Goal: Task Accomplishment & Management: Use online tool/utility

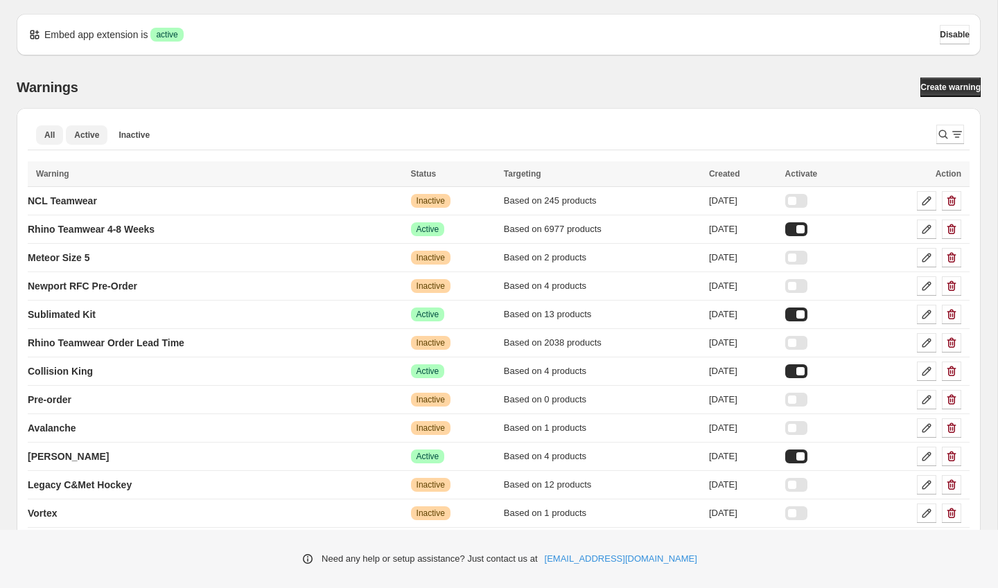
click at [83, 126] on button "Active" at bounding box center [87, 134] width 42 height 19
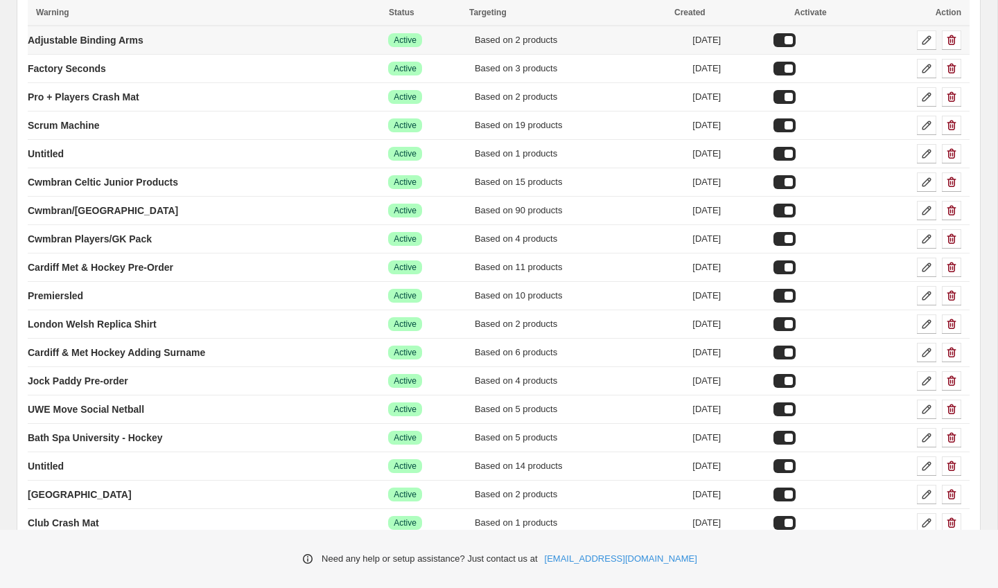
scroll to position [355, 0]
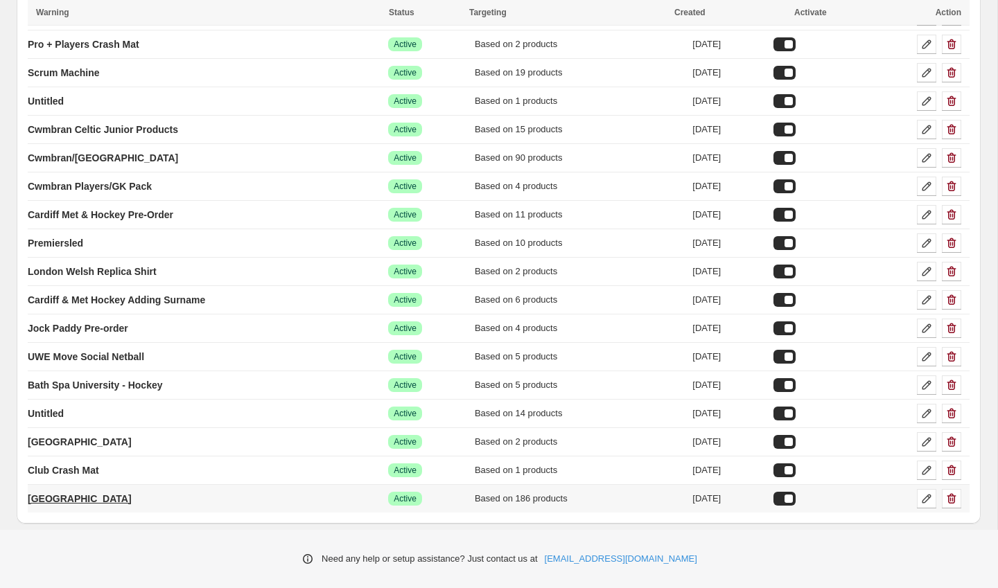
click at [74, 498] on p "[GEOGRAPHIC_DATA]" at bounding box center [80, 499] width 104 height 14
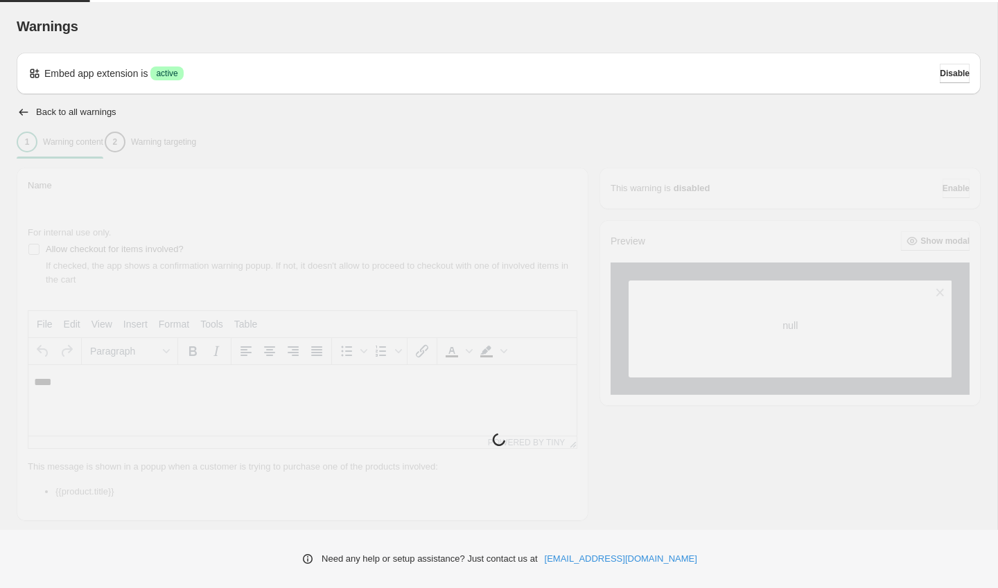
type input "**********"
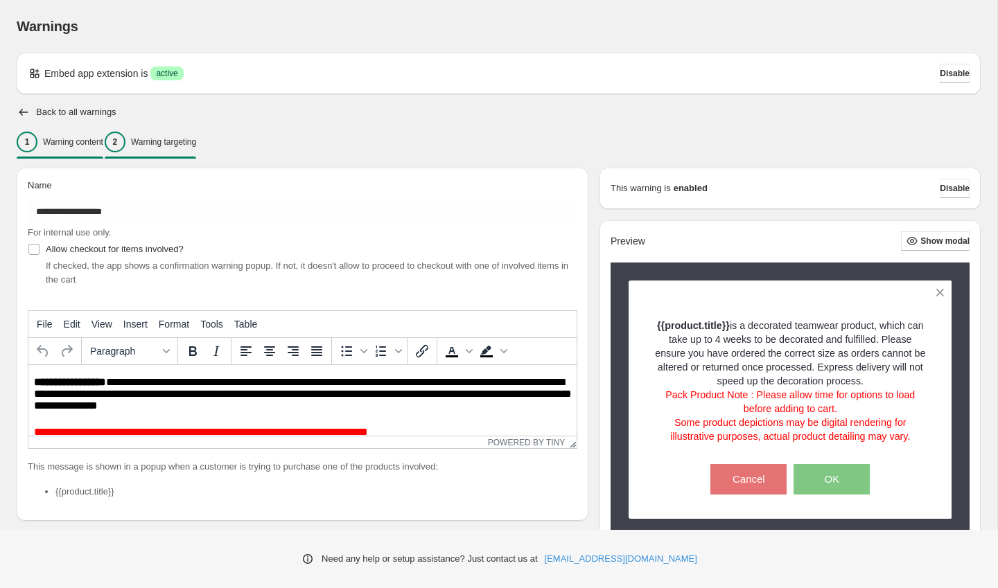
click at [196, 149] on div "2 Warning targeting" at bounding box center [150, 142] width 91 height 21
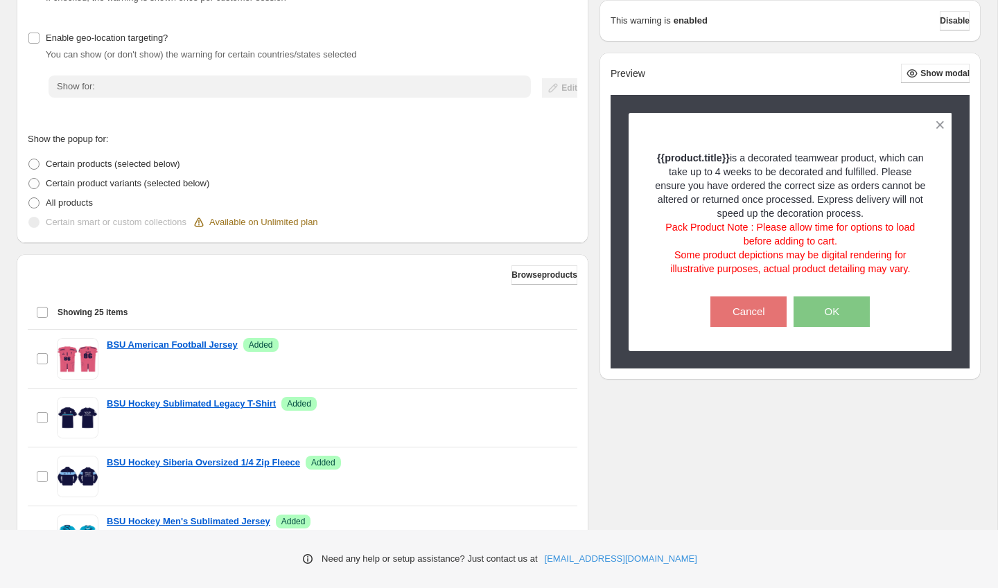
scroll to position [224, 0]
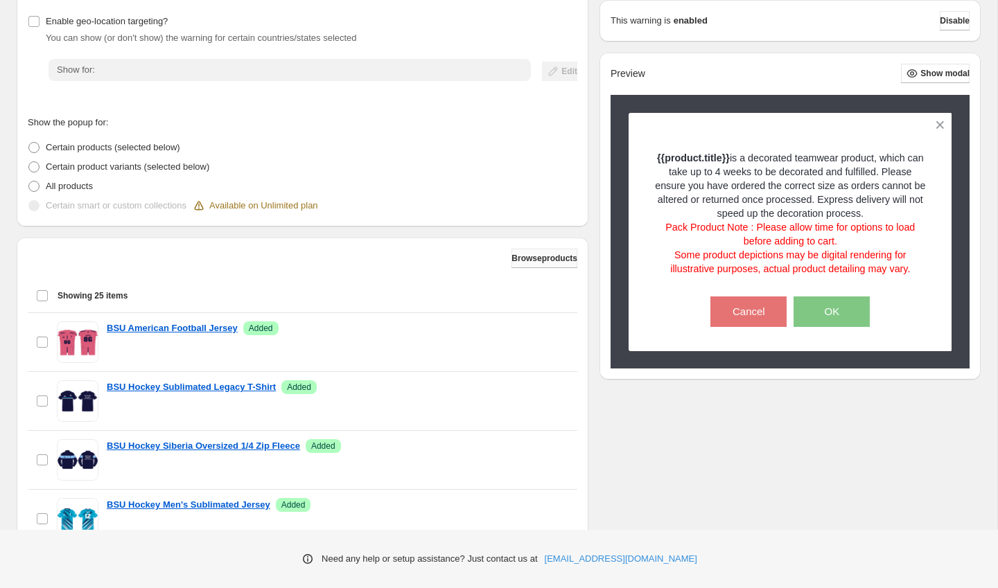
click at [532, 259] on span "Browse products" at bounding box center [544, 258] width 66 height 11
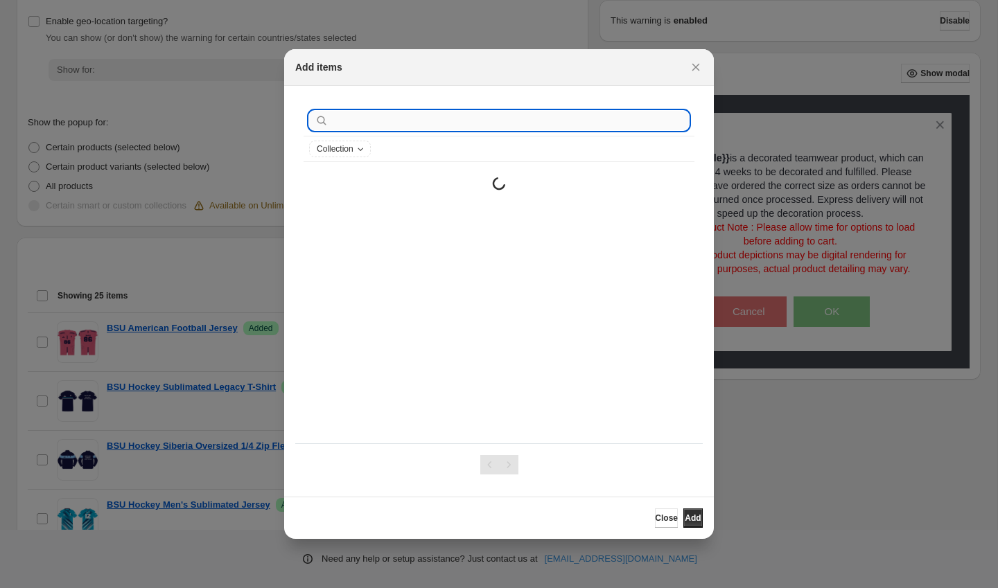
click at [473, 126] on input ":r2t:" at bounding box center [510, 120] width 358 height 19
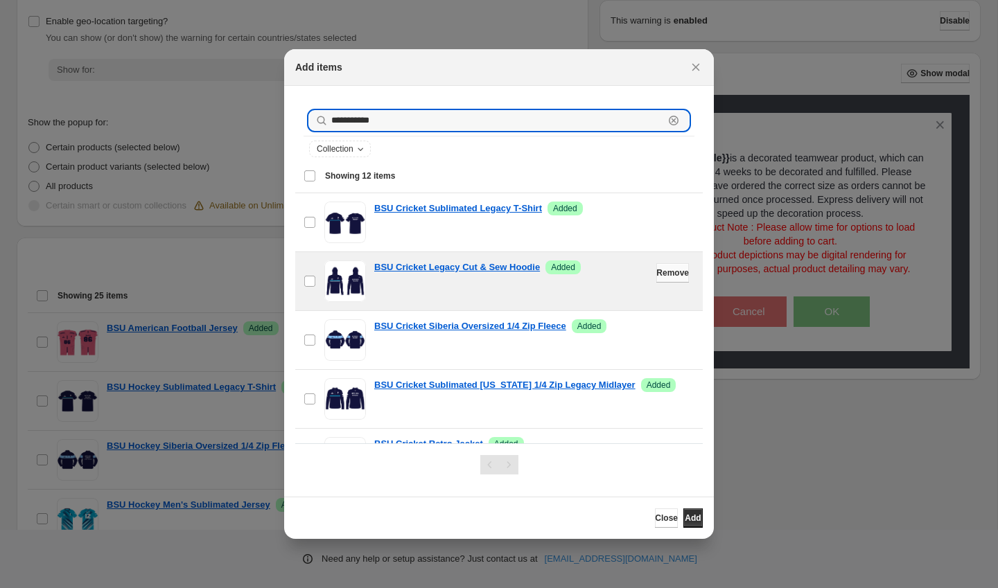
scroll to position [456, 0]
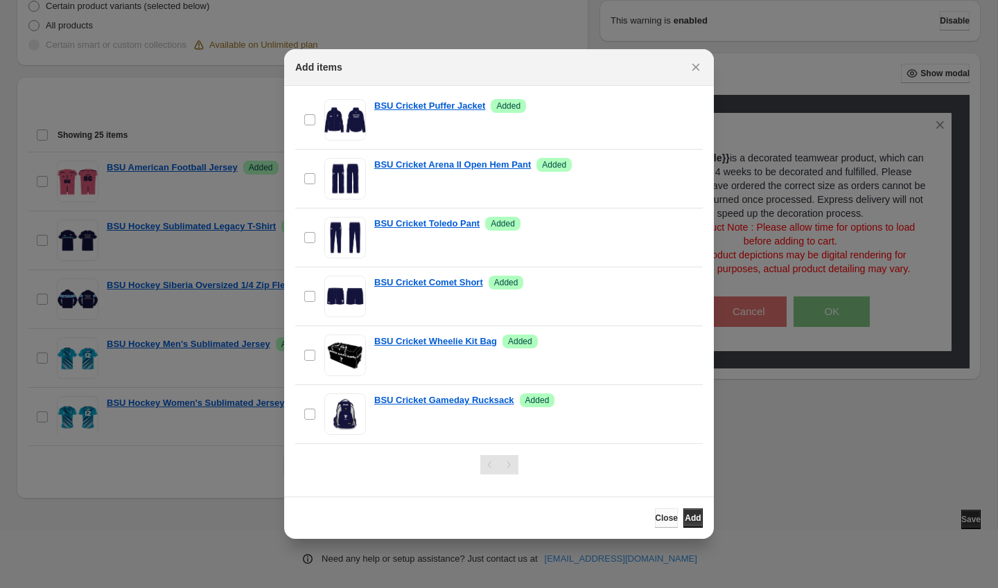
type input "**********"
click at [655, 522] on span "Close" at bounding box center [666, 518] width 23 height 11
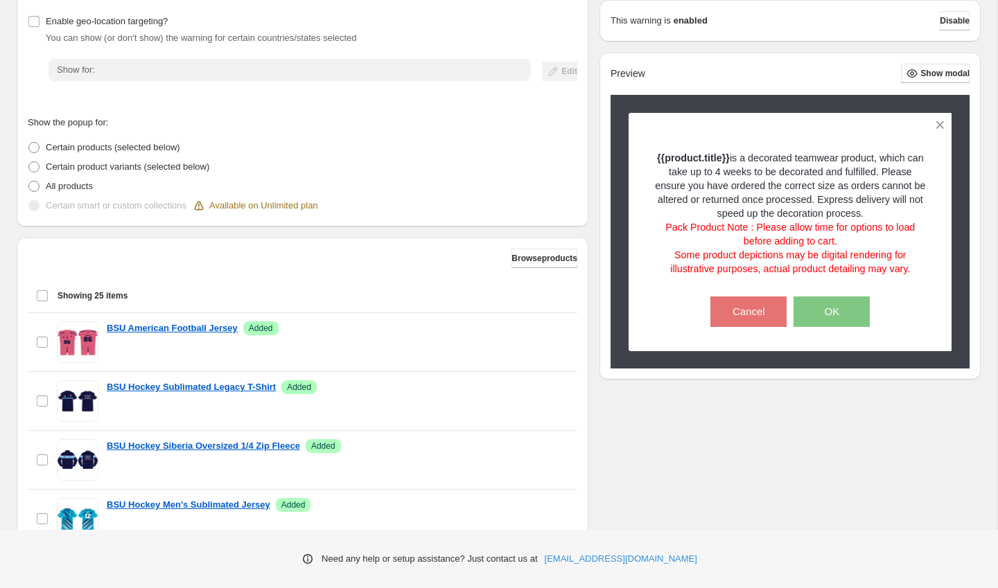
scroll to position [0, 0]
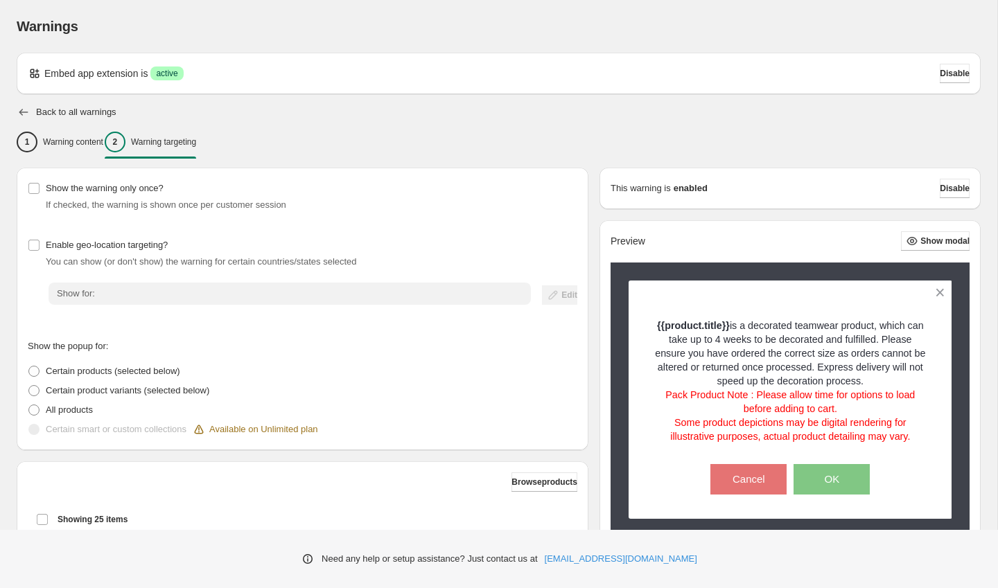
click at [21, 111] on icon "button" at bounding box center [24, 112] width 14 height 14
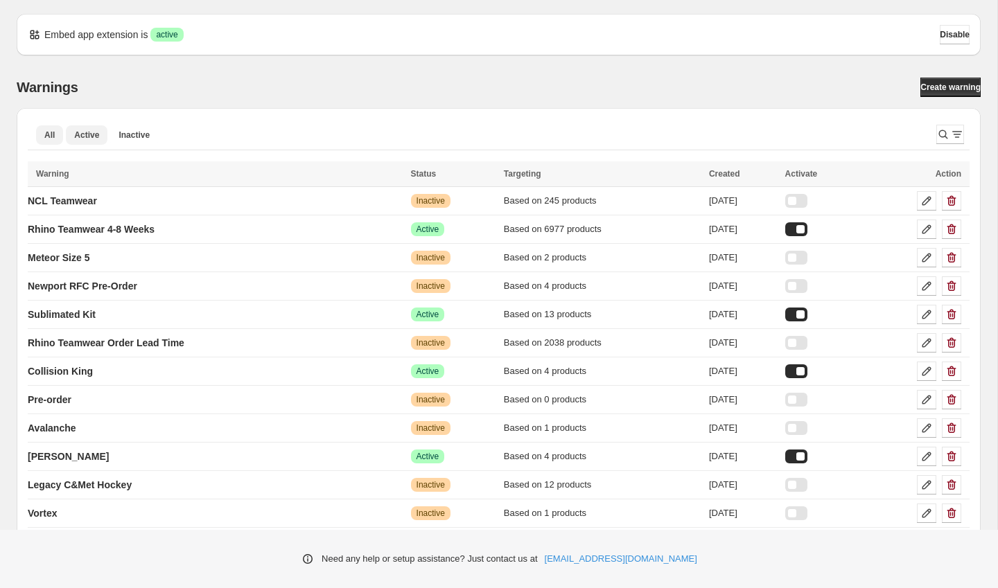
click at [86, 137] on span "Active" at bounding box center [86, 135] width 25 height 11
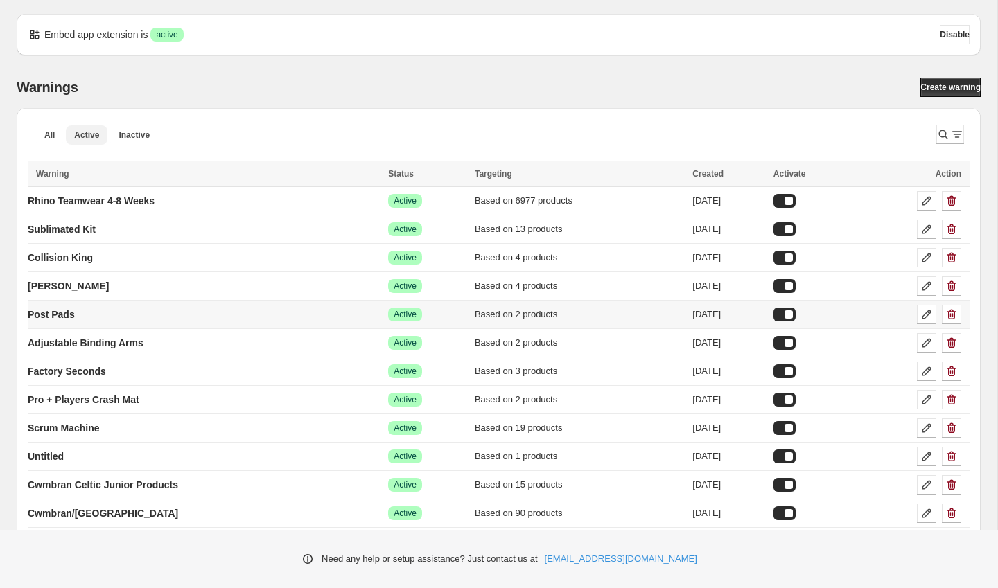
scroll to position [355, 0]
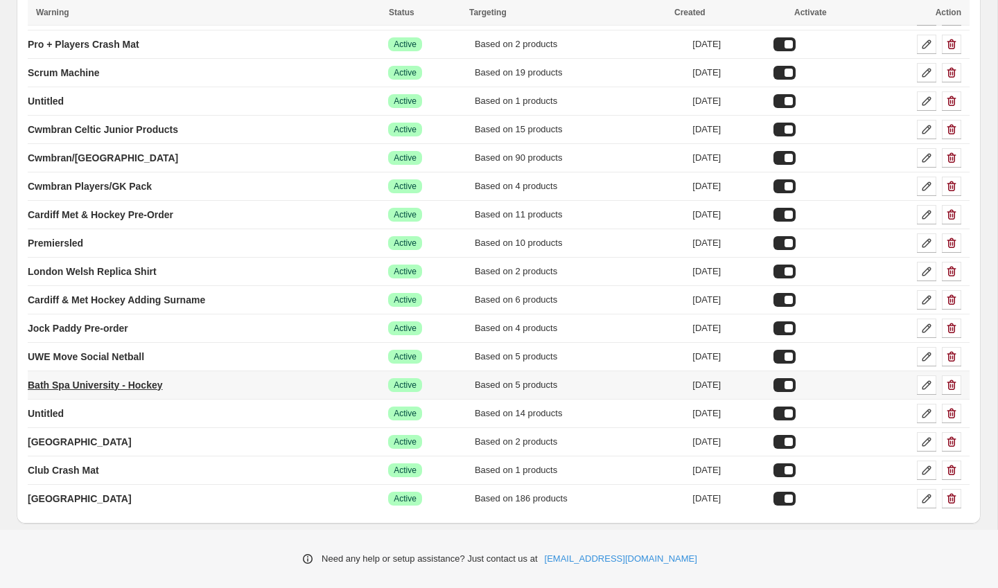
click at [93, 389] on p "Bath Spa University - Hockey" at bounding box center [95, 385] width 135 height 14
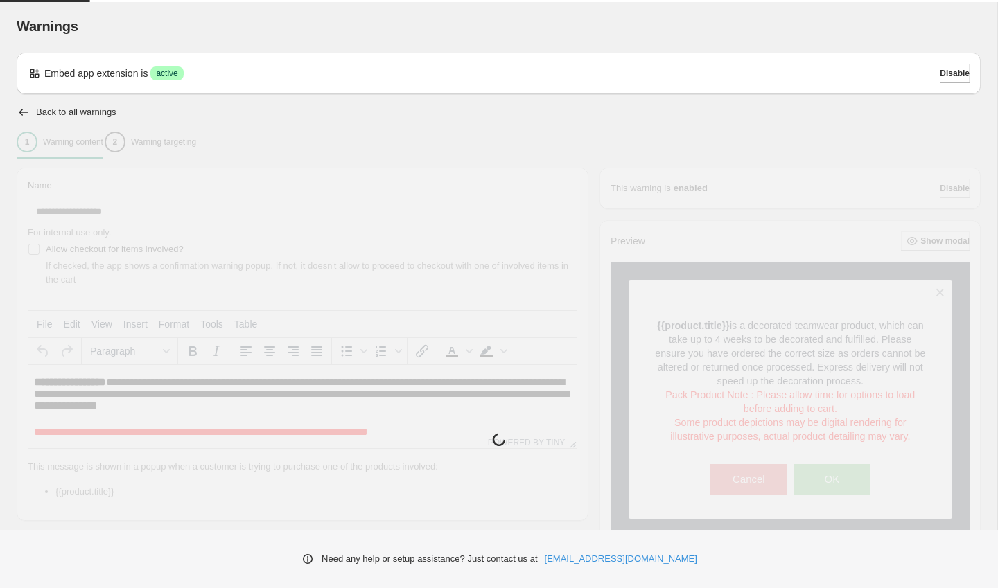
type input "**********"
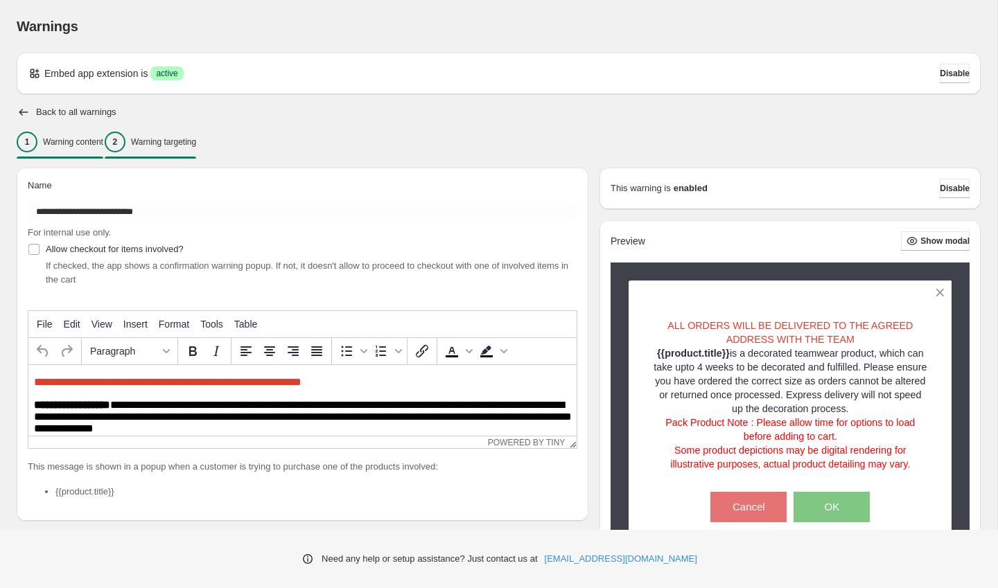
click at [186, 151] on div "2 Warning targeting" at bounding box center [150, 142] width 91 height 21
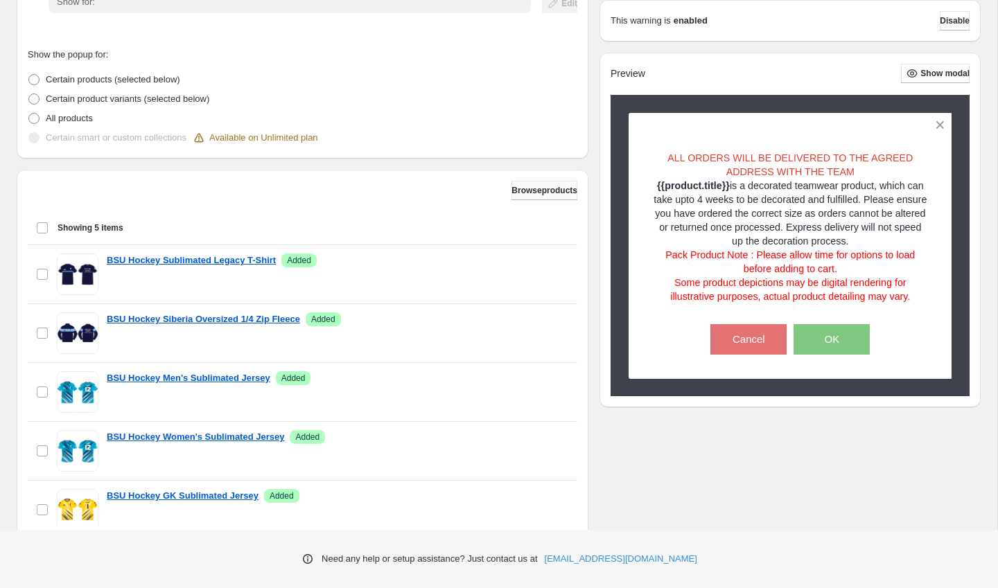
click at [523, 193] on span "Browse products" at bounding box center [544, 190] width 66 height 11
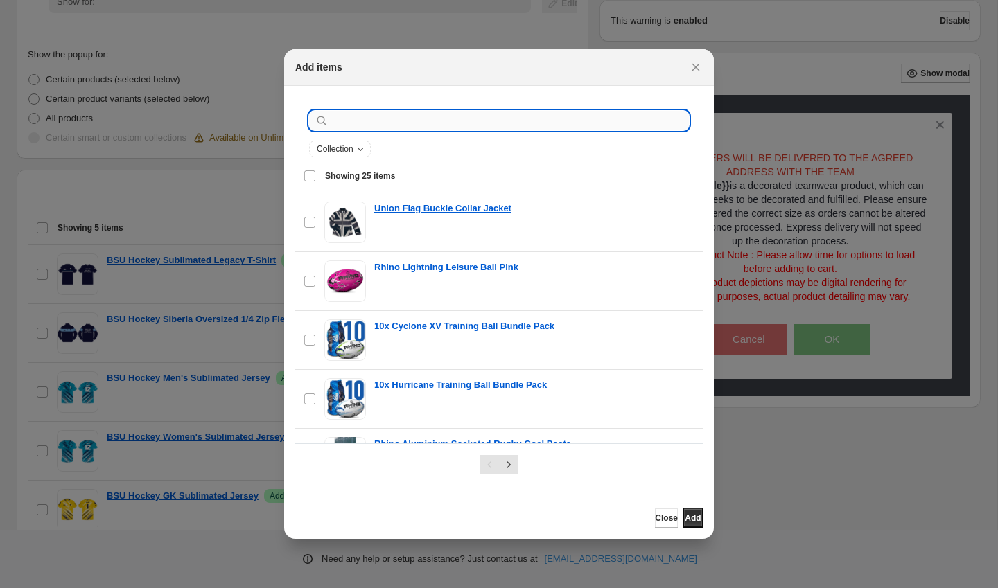
click at [453, 128] on input ":ra1:" at bounding box center [510, 120] width 358 height 19
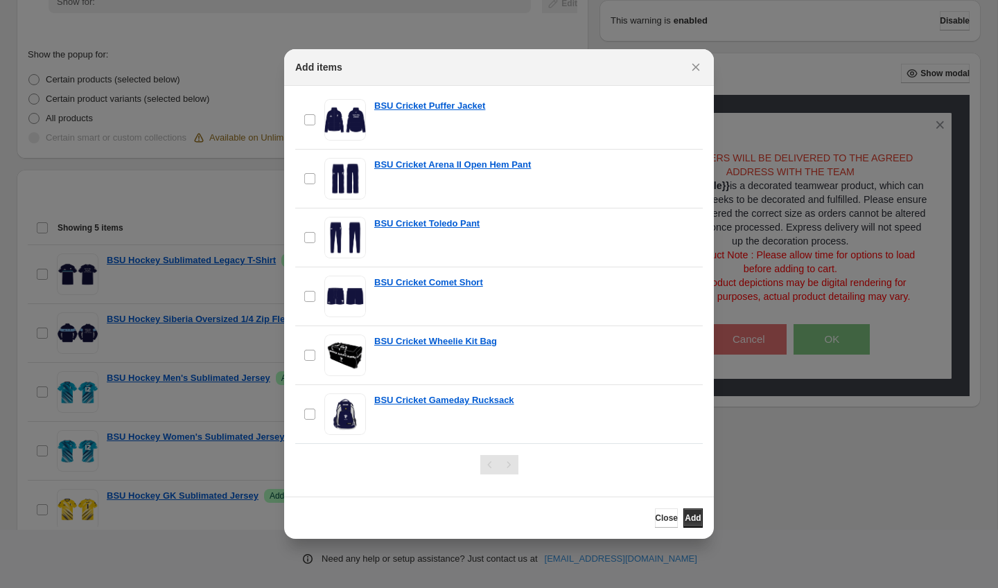
scroll to position [385, 0]
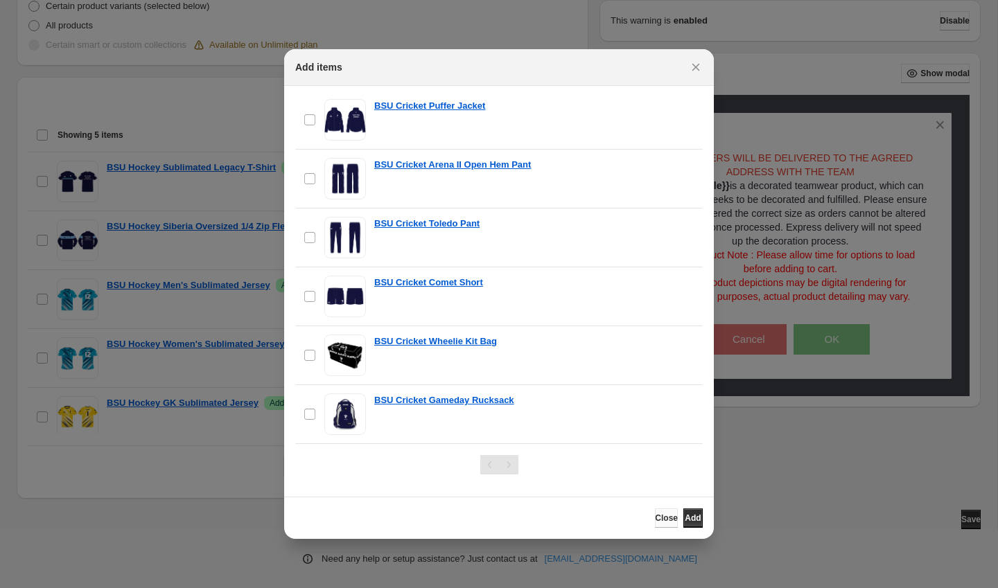
type input "**********"
click at [655, 519] on span "Close" at bounding box center [666, 518] width 23 height 11
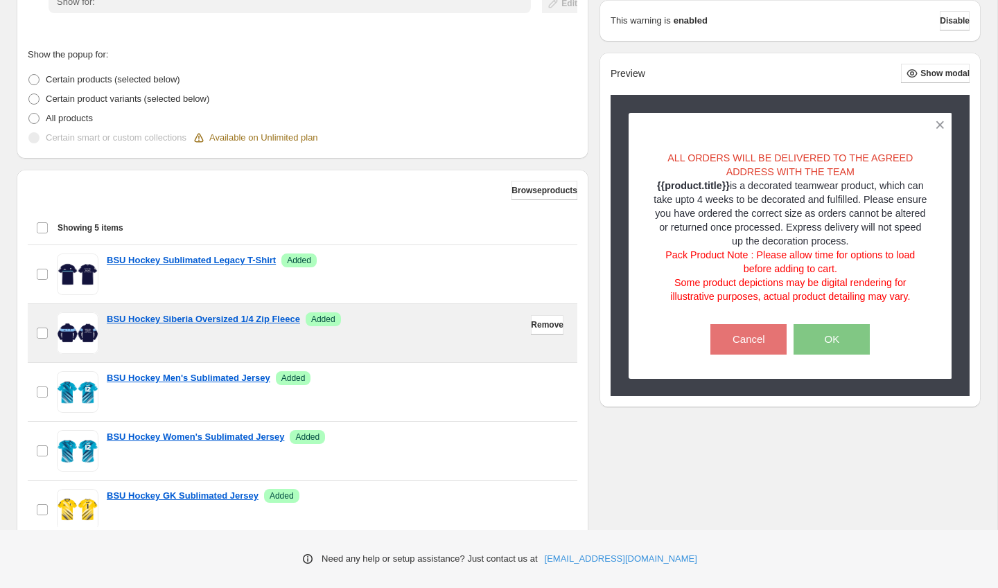
scroll to position [0, 0]
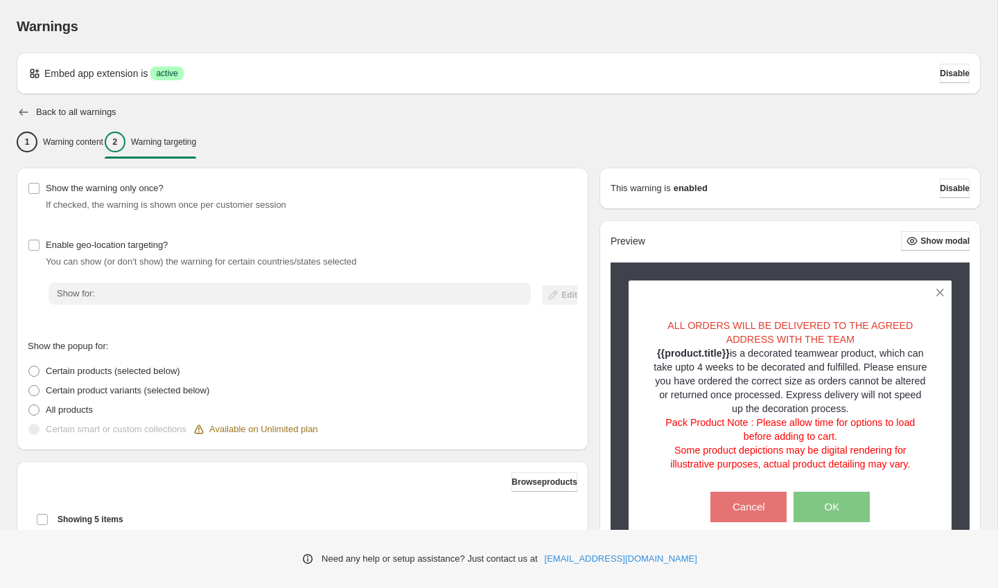
click at [23, 112] on icon "button" at bounding box center [24, 112] width 14 height 14
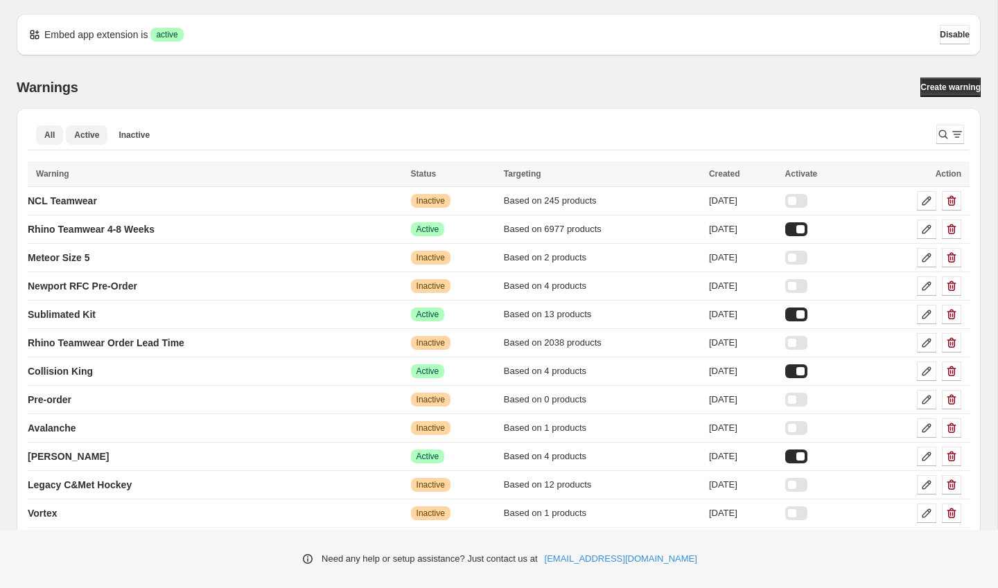
click at [77, 139] on span "Active" at bounding box center [86, 135] width 25 height 11
